Goal: Task Accomplishment & Management: Manage account settings

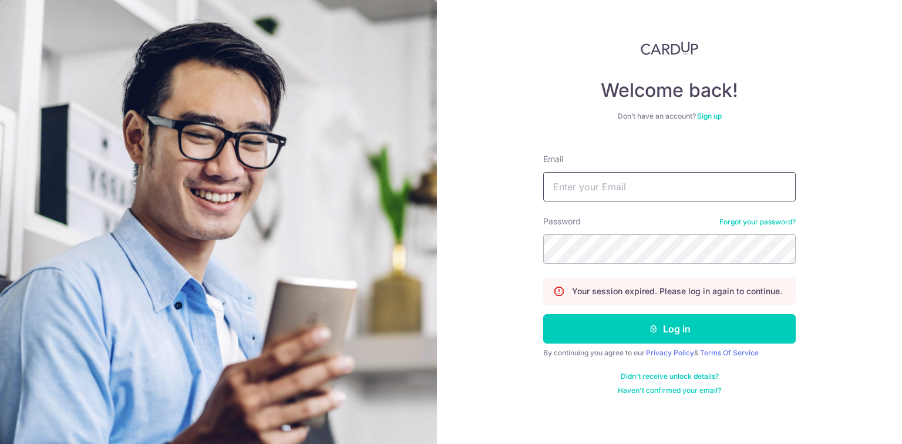
click at [592, 193] on input "Email" at bounding box center [669, 186] width 252 height 29
type input "[EMAIL_ADDRESS][DOMAIN_NAME]"
click at [543, 314] on button "Log in" at bounding box center [669, 328] width 252 height 29
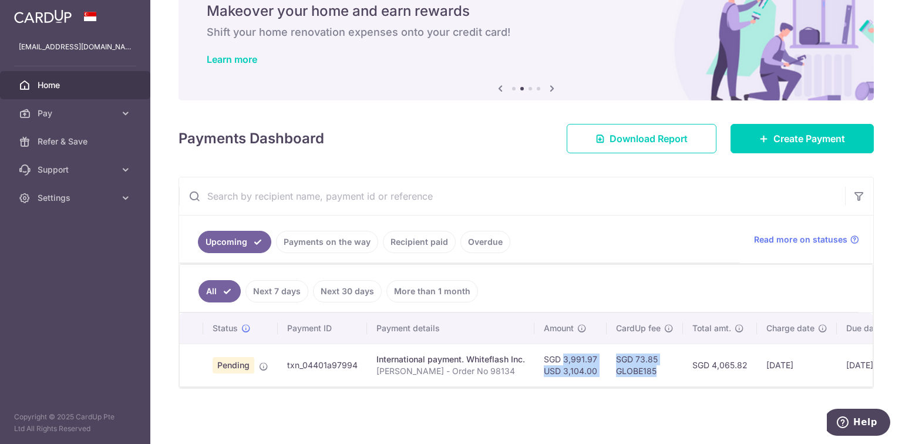
drag, startPoint x: 657, startPoint y: 369, endPoint x: 549, endPoint y: 352, distance: 109.3
click at [549, 352] on tr "Pending txn_04401a97994 International payment. Whiteflash Inc. Chai Wen Min - O…" at bounding box center [586, 364] width 813 height 43
click at [549, 352] on td "SGD 3,991.97 USD 3,104.00" at bounding box center [570, 364] width 72 height 43
drag, startPoint x: 541, startPoint y: 353, endPoint x: 649, endPoint y: 369, distance: 108.5
click at [649, 369] on tr "Pending txn_04401a97994 International payment. Whiteflash Inc. Chai Wen Min - O…" at bounding box center [586, 364] width 813 height 43
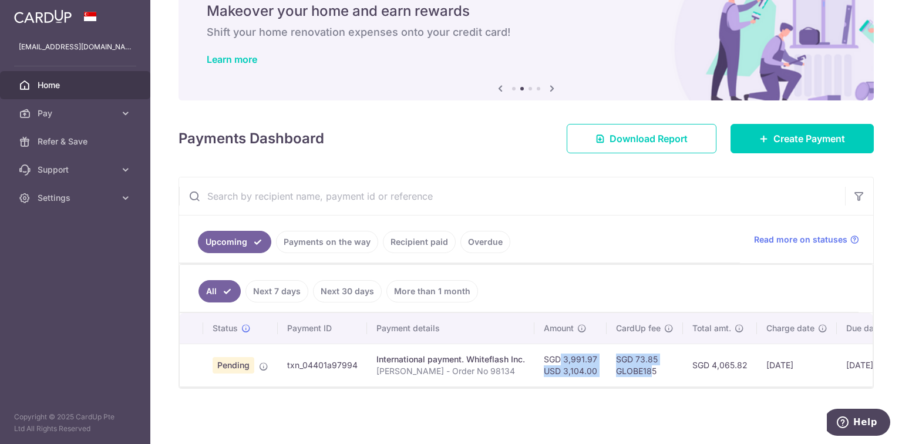
click at [650, 369] on td "SGD 73.85 GLOBE185" at bounding box center [644, 364] width 76 height 43
click at [655, 369] on td "SGD 73.85 GLOBE185" at bounding box center [644, 364] width 76 height 43
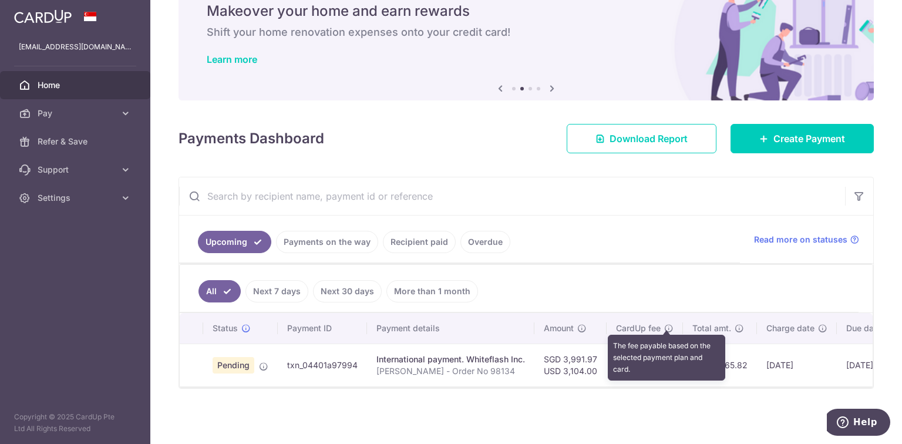
click at [666, 323] on icon at bounding box center [668, 327] width 9 height 9
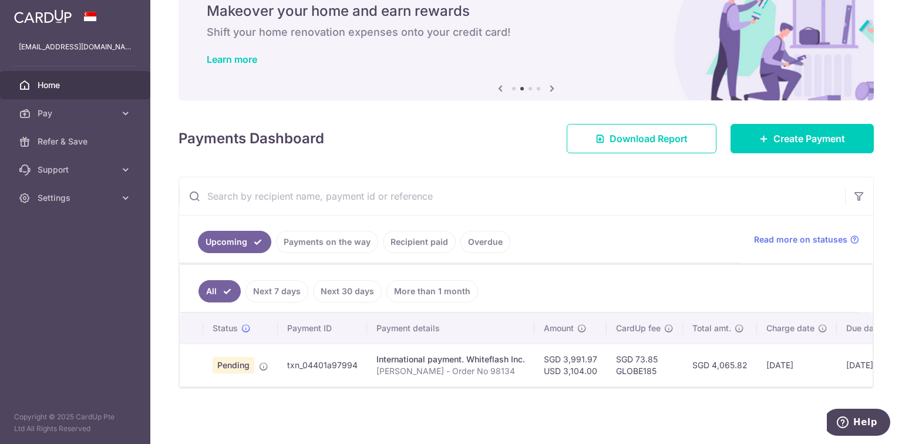
click at [629, 397] on div "× Pause Schedule Pause all future payments in this series Pause just this one p…" at bounding box center [525, 222] width 751 height 444
click at [82, 109] on span "Pay" at bounding box center [76, 113] width 77 height 12
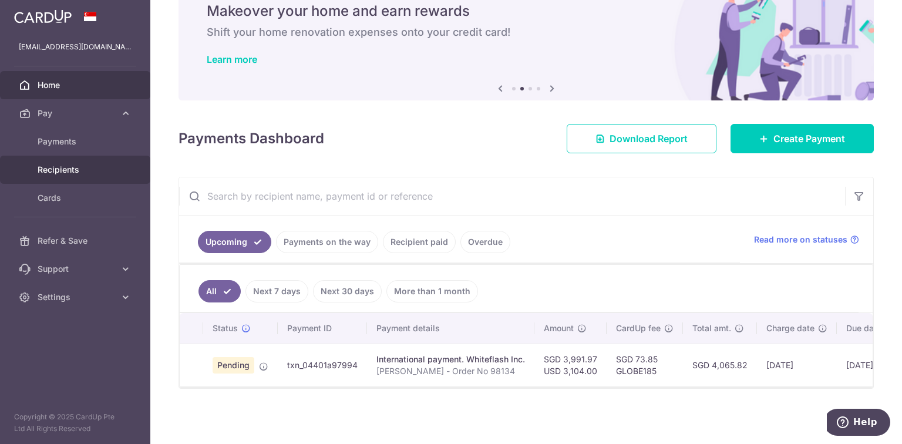
click at [70, 164] on span "Recipients" at bounding box center [76, 170] width 77 height 12
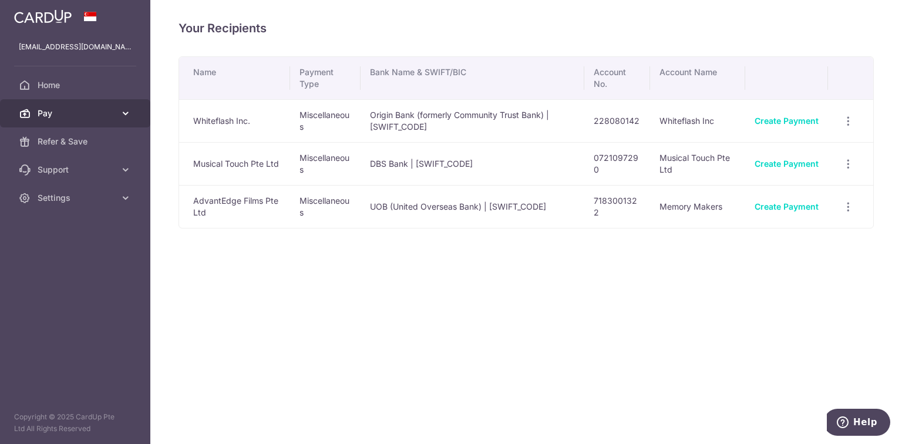
click at [106, 116] on span "Pay" at bounding box center [76, 113] width 77 height 12
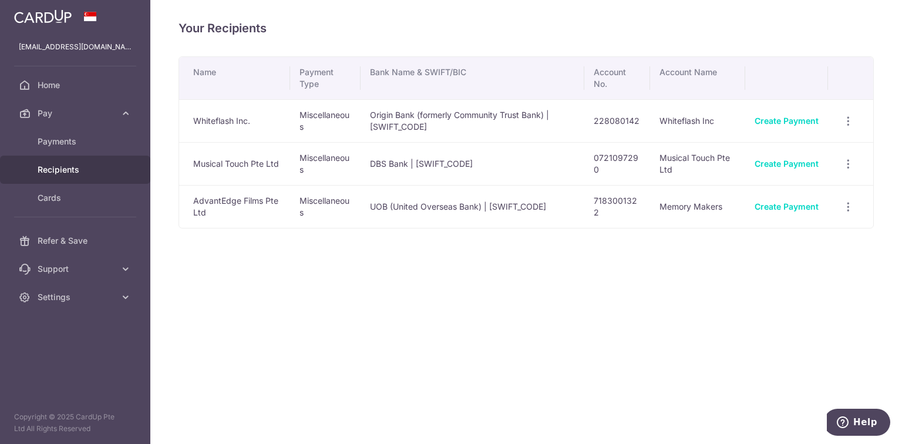
click at [92, 165] on span "Recipients" at bounding box center [76, 170] width 77 height 12
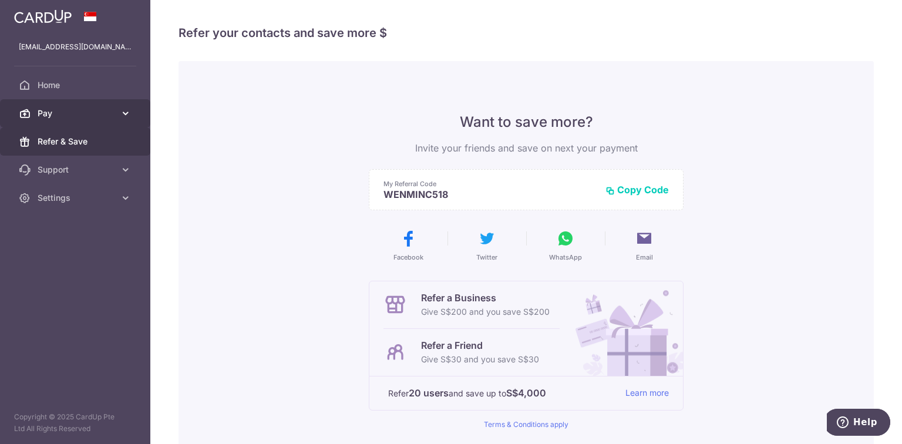
click at [93, 123] on link "Pay" at bounding box center [75, 113] width 150 height 28
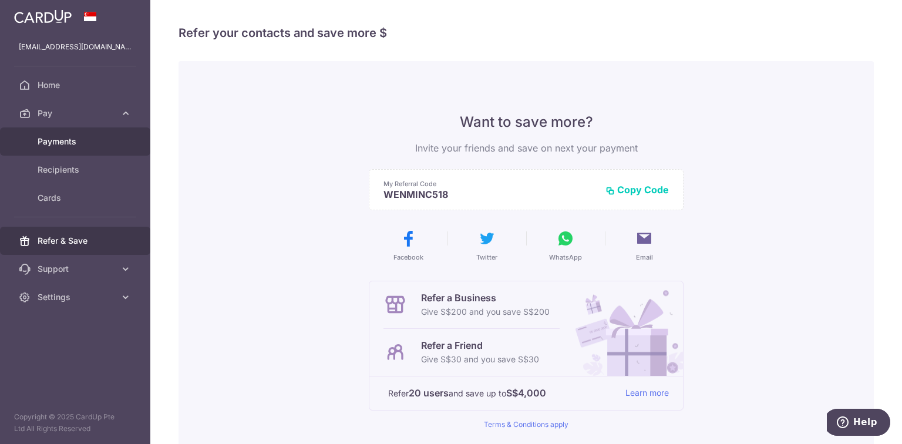
click at [83, 148] on link "Payments" at bounding box center [75, 141] width 150 height 28
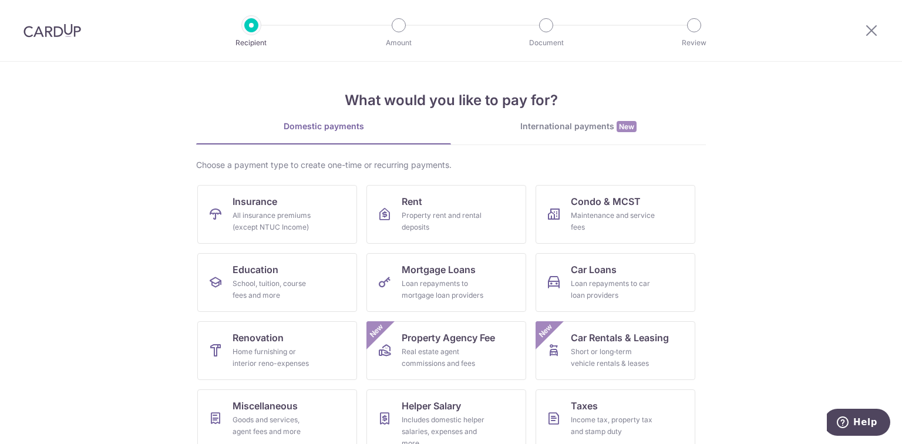
click at [539, 129] on div "International payments New" at bounding box center [578, 126] width 255 height 12
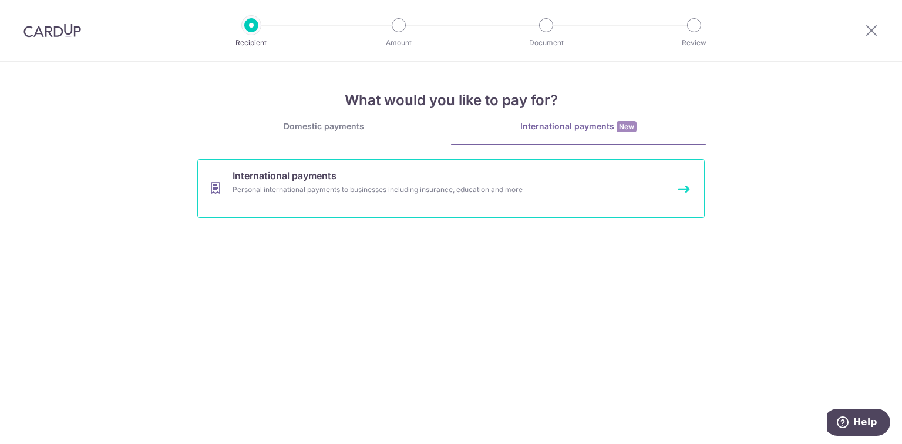
click at [346, 200] on link "International payments Personal international payments to businesses including …" at bounding box center [450, 188] width 507 height 59
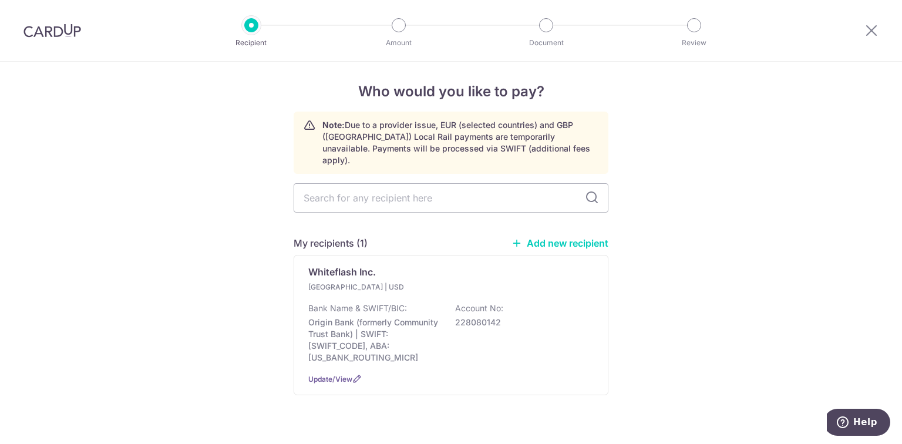
scroll to position [5, 0]
click at [551, 235] on div "My recipients (1) Add new recipient" at bounding box center [450, 242] width 315 height 14
click at [555, 237] on link "Add new recipient" at bounding box center [559, 243] width 97 height 12
select select
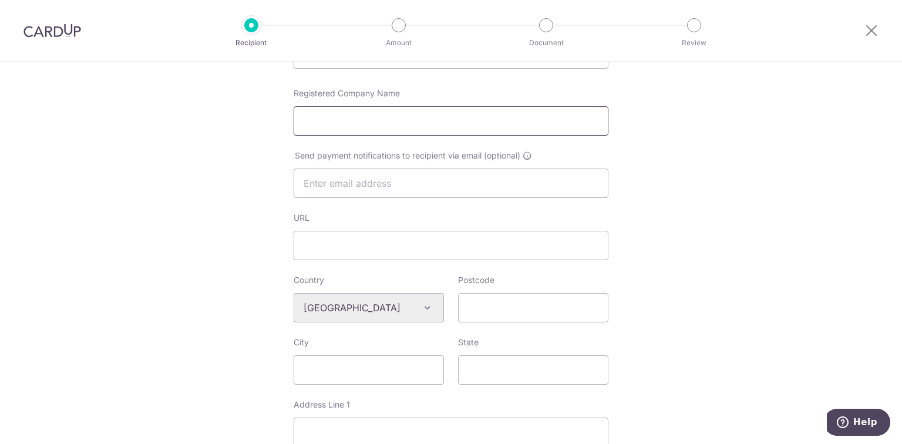
scroll to position [329, 0]
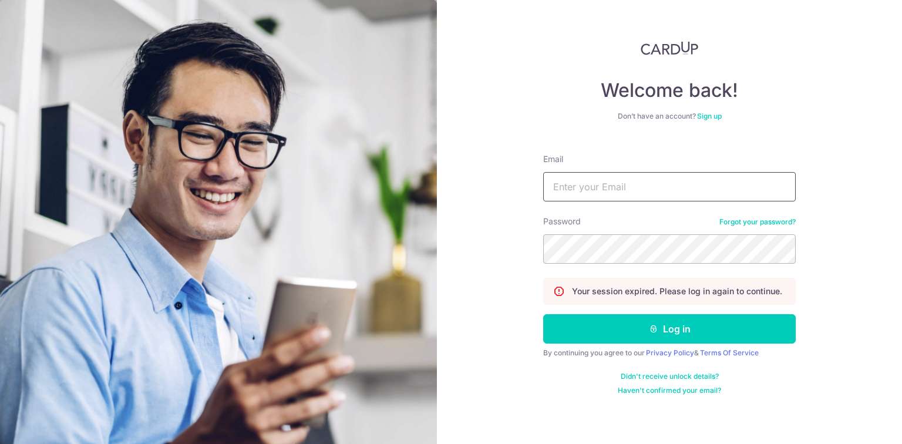
click at [627, 188] on input "Email" at bounding box center [669, 186] width 252 height 29
type input "[EMAIL_ADDRESS][DOMAIN_NAME]"
click at [543, 314] on button "Log in" at bounding box center [669, 328] width 252 height 29
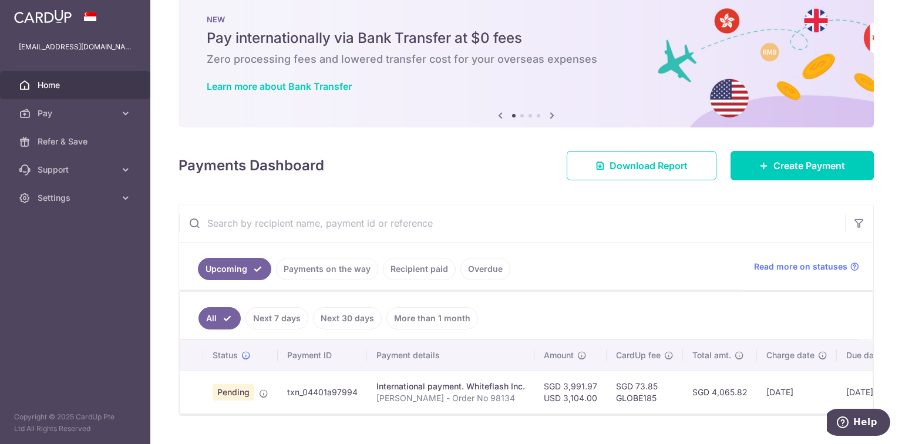
scroll to position [52, 0]
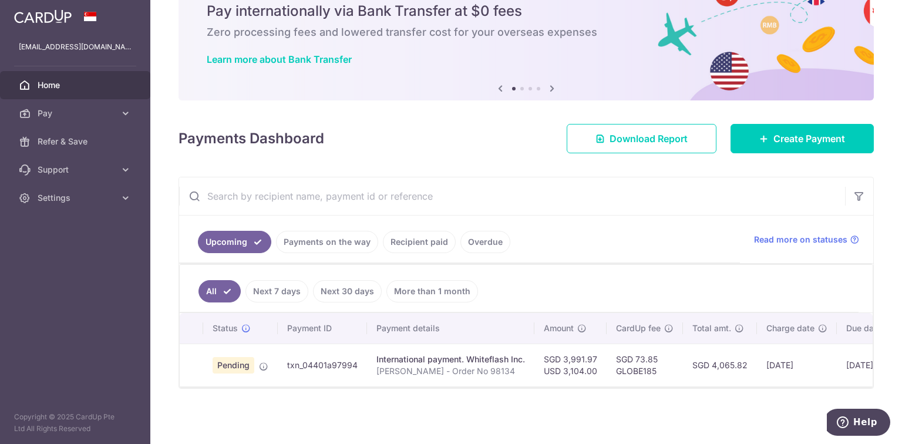
click at [674, 387] on div "All Next 7 days Next 30 days More than 1 month Status Payment ID Payment detail…" at bounding box center [526, 326] width 694 height 124
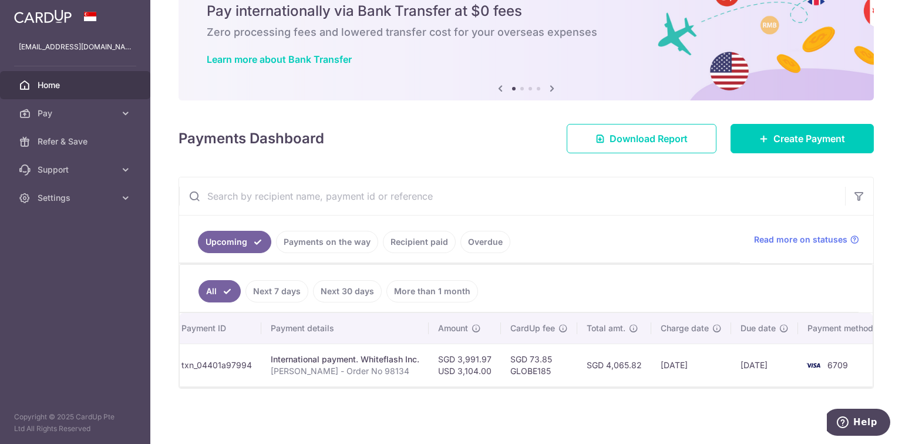
scroll to position [0, 117]
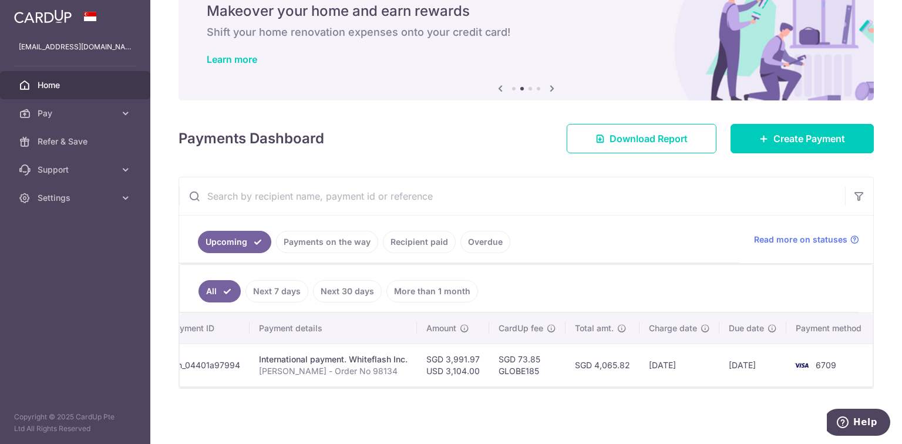
click at [410, 241] on link "Recipient paid" at bounding box center [419, 242] width 73 height 22
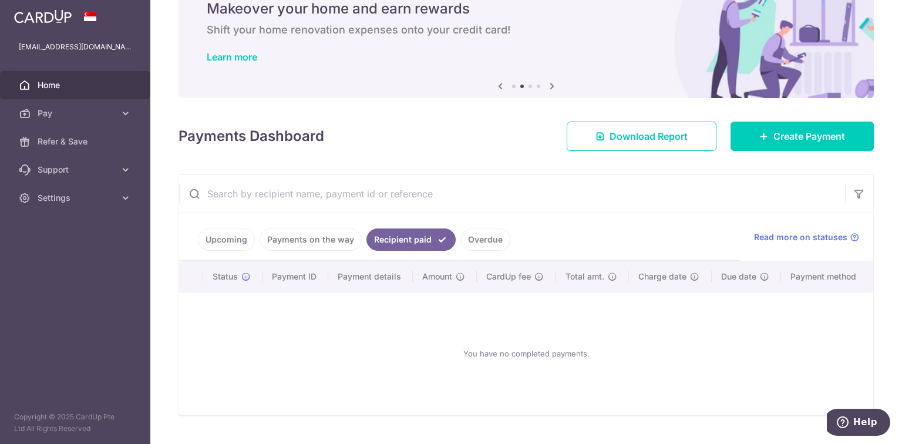
click at [337, 239] on link "Payments on the way" at bounding box center [310, 239] width 102 height 22
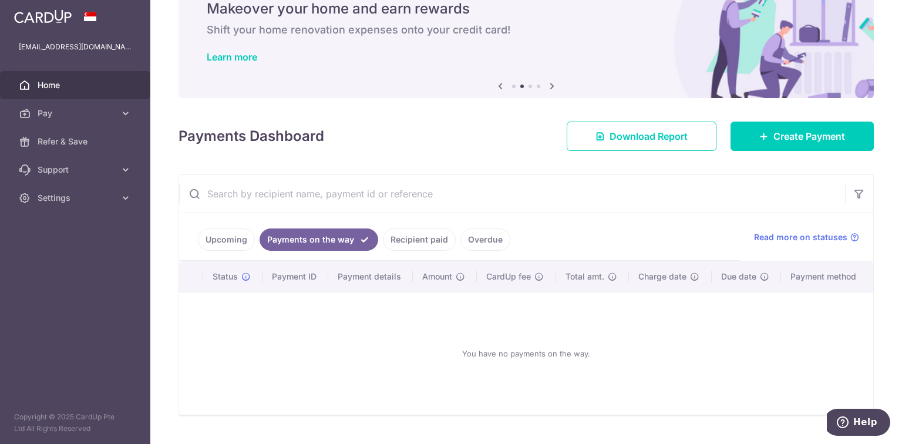
click at [478, 233] on link "Overdue" at bounding box center [485, 239] width 50 height 22
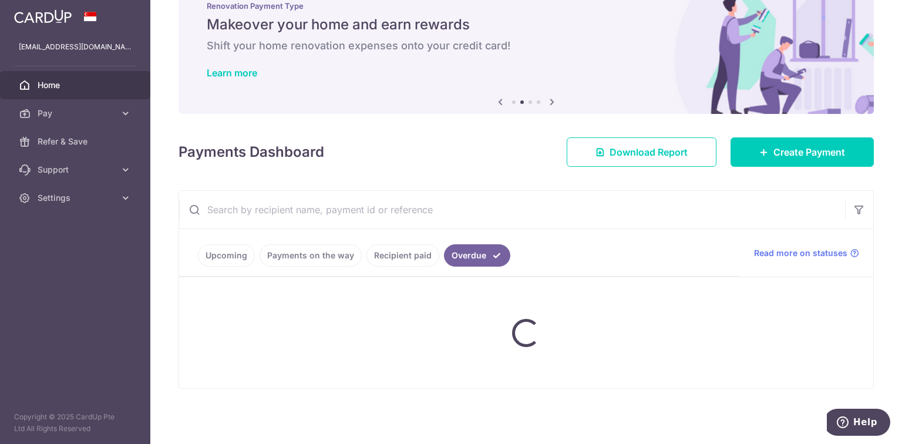
scroll to position [52, 0]
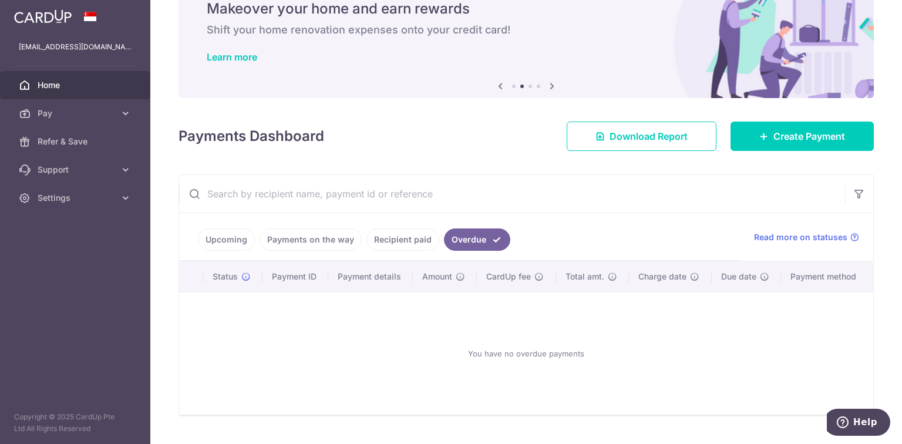
click at [245, 237] on link "Upcoming" at bounding box center [226, 239] width 57 height 22
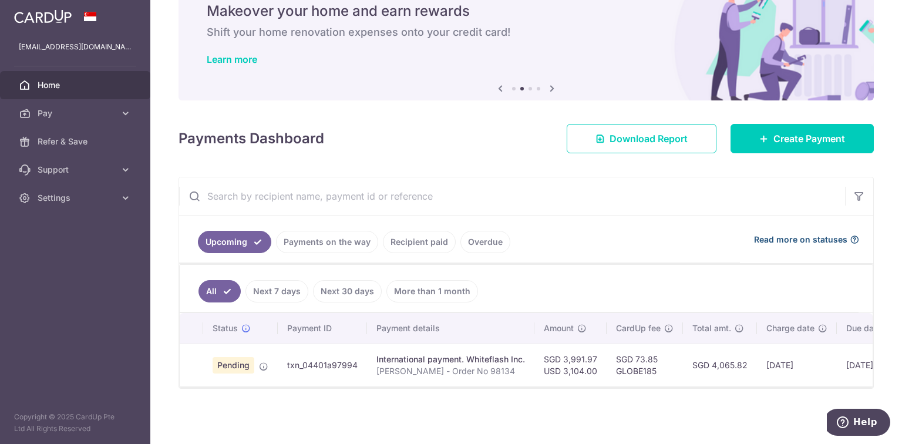
click at [850, 235] on icon at bounding box center [853, 239] width 9 height 9
